Goal: Information Seeking & Learning: Learn about a topic

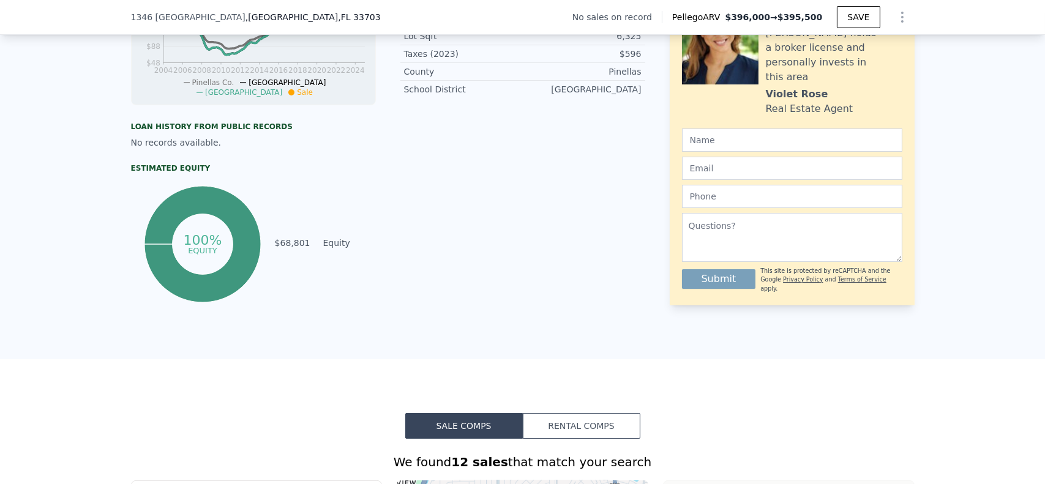
scroll to position [102, 0]
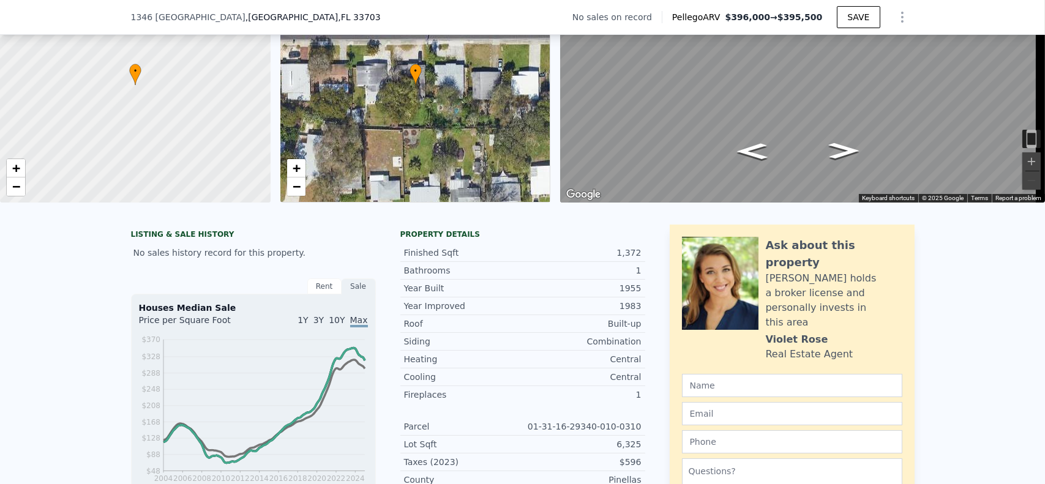
type input "1152"
type input "$ 392,000"
type input "$ 29,999"
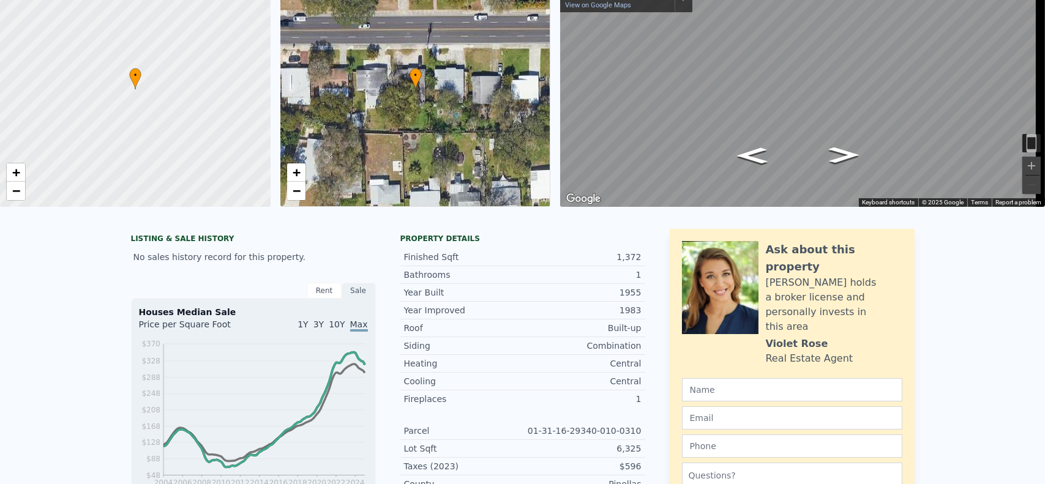
scroll to position [0, 0]
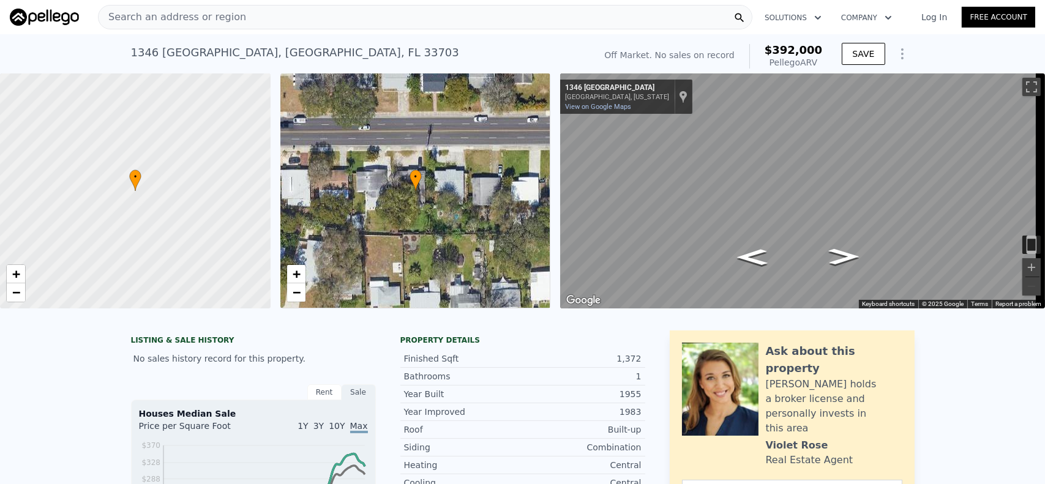
click at [121, 15] on span "Search an address or region" at bounding box center [172, 17] width 147 height 15
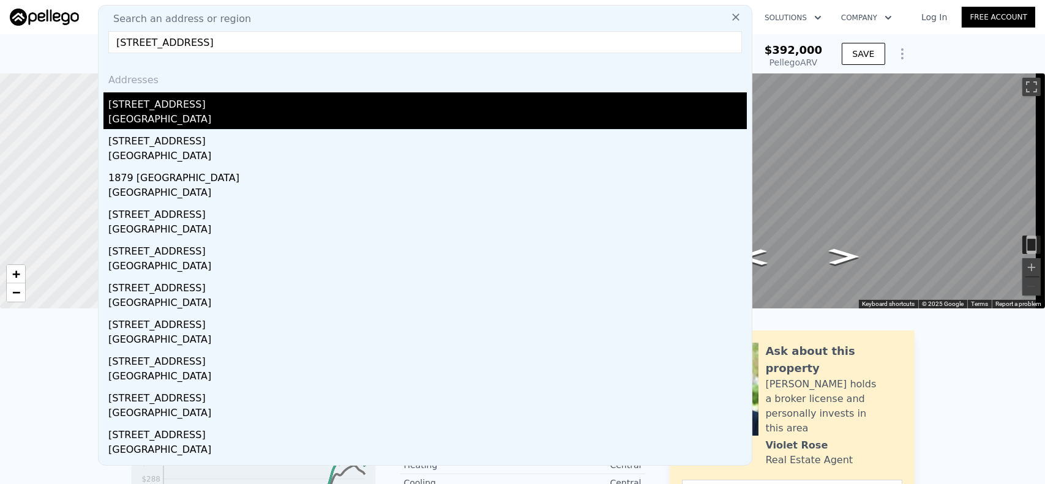
type input "[STREET_ADDRESS]"
click at [170, 115] on div "[GEOGRAPHIC_DATA]" at bounding box center [427, 120] width 638 height 17
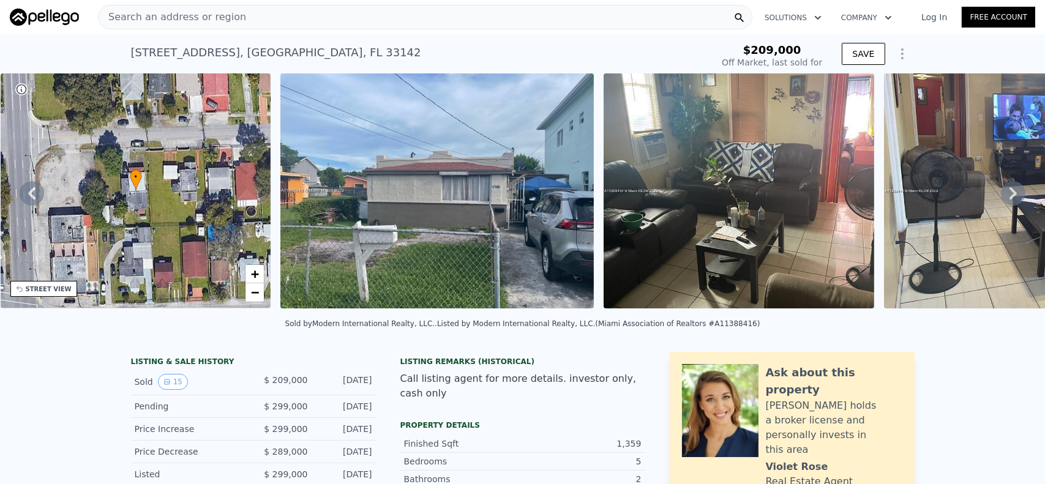
click at [461, 152] on img at bounding box center [436, 190] width 313 height 235
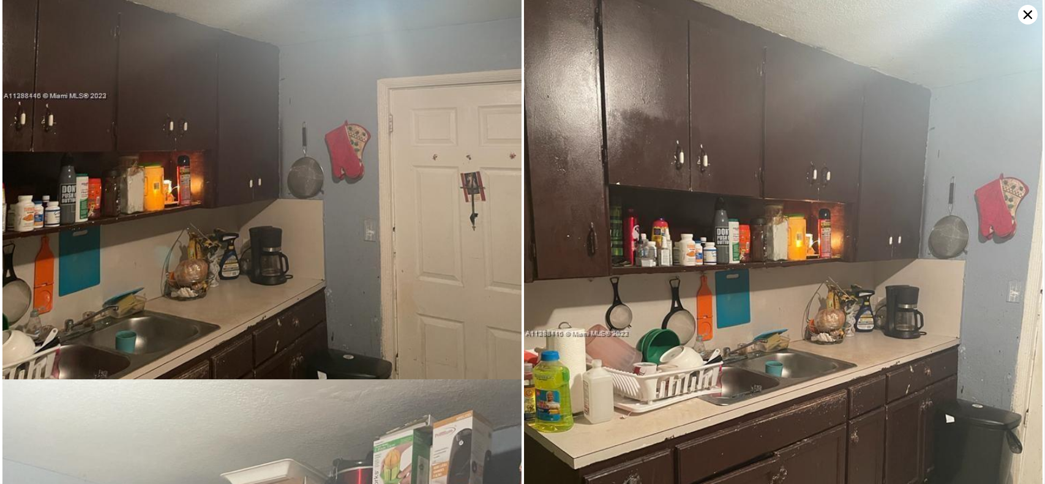
scroll to position [1258, 0]
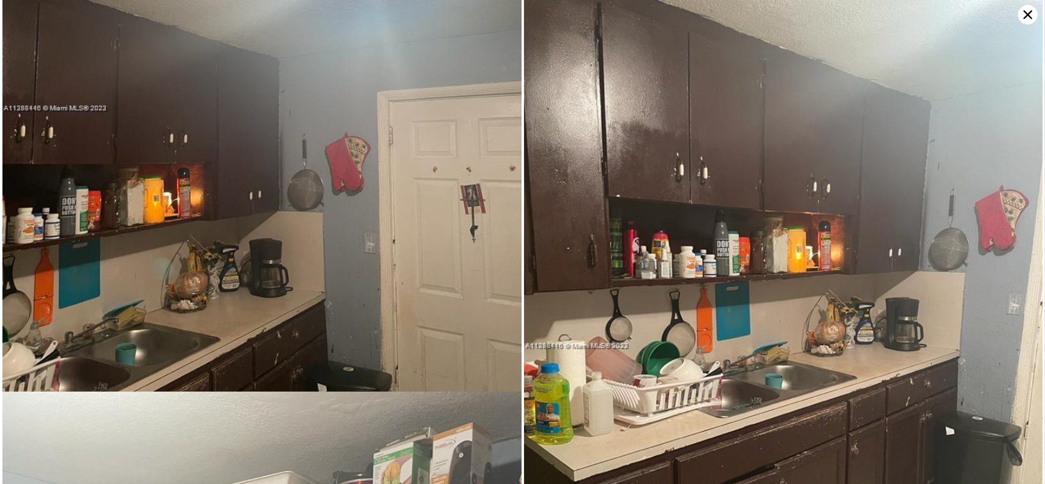
click at [1022, 12] on icon at bounding box center [1028, 15] width 20 height 20
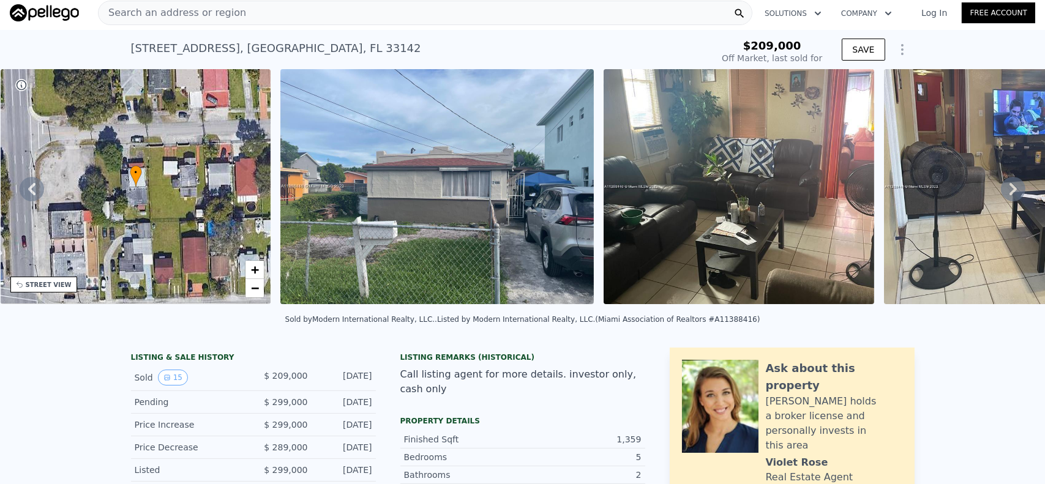
scroll to position [0, 0]
